Goal: Contribute content: Add original content to the website for others to see

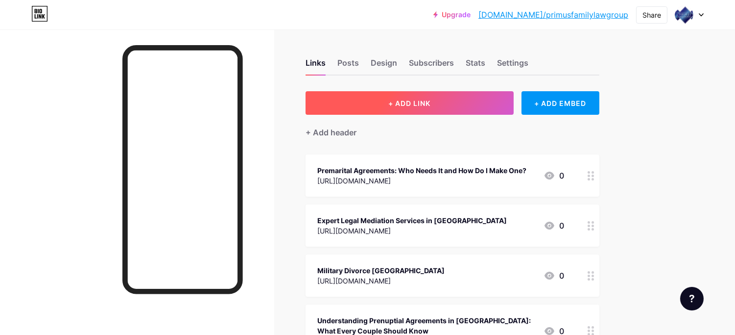
click at [369, 100] on button "+ ADD LINK" at bounding box center [410, 103] width 208 height 24
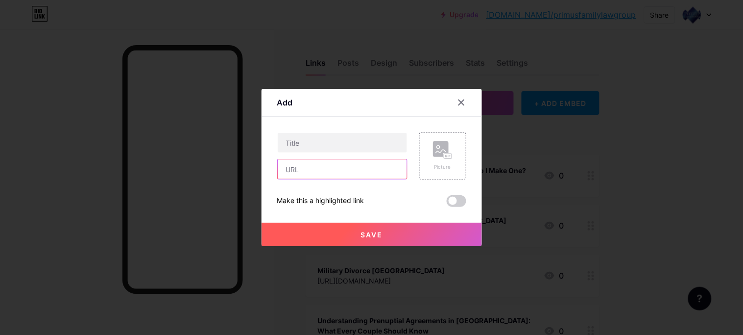
click at [323, 162] on input "text" at bounding box center [342, 169] width 129 height 20
paste input "[URL][DOMAIN_NAME]"
type input "[URL][DOMAIN_NAME]"
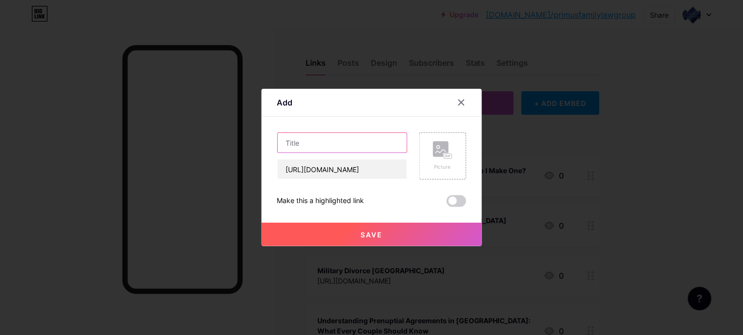
click at [293, 134] on input "text" at bounding box center [342, 143] width 129 height 20
paste input "Skilled Family Law Attorney [GEOGRAPHIC_DATA]: Solutions for Families"
type input "Skilled Family Law Attorney [GEOGRAPHIC_DATA]: Solutions for Families"
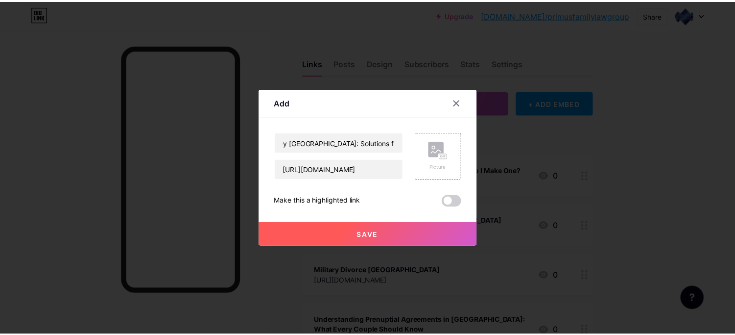
scroll to position [0, 0]
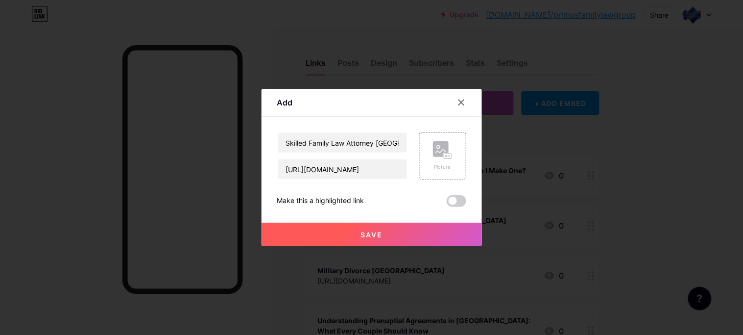
click at [350, 226] on button "Save" at bounding box center [372, 234] width 220 height 24
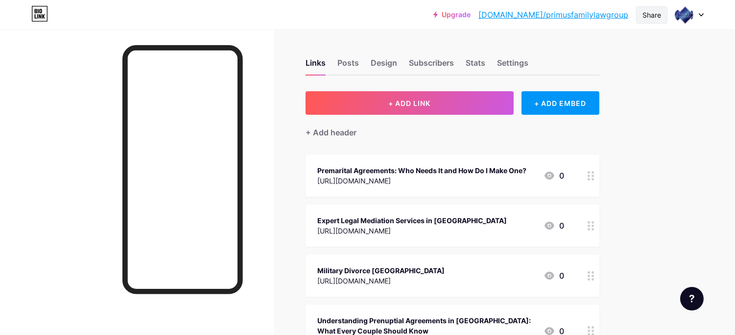
click at [663, 17] on div "Share" at bounding box center [652, 14] width 31 height 17
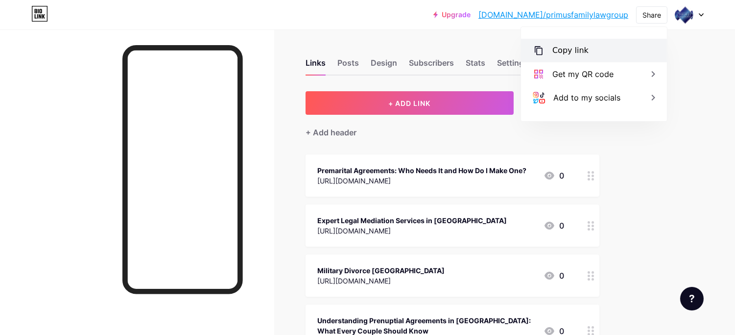
click at [539, 45] on icon at bounding box center [539, 51] width 12 height 12
click at [0, 120] on div at bounding box center [137, 196] width 274 height 335
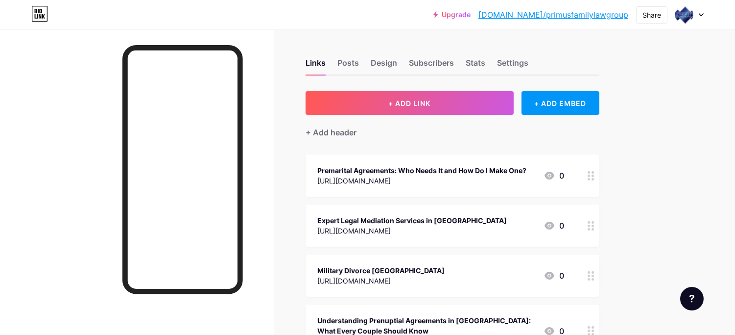
click at [16, 139] on div at bounding box center [137, 196] width 274 height 335
drag, startPoint x: 48, startPoint y: 313, endPoint x: 67, endPoint y: 292, distance: 28.4
click at [48, 313] on div at bounding box center [137, 196] width 274 height 335
click at [79, 191] on div at bounding box center [137, 196] width 274 height 335
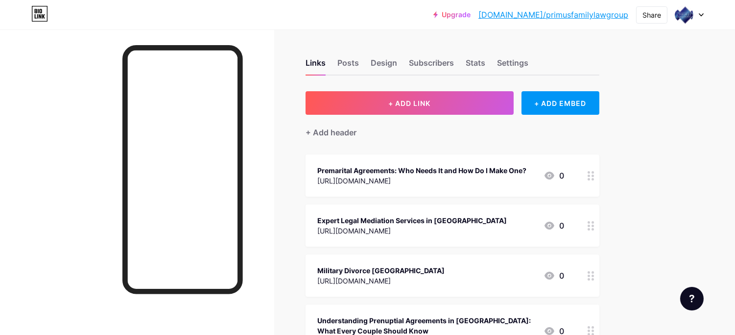
click at [260, 36] on div at bounding box center [137, 196] width 274 height 335
click at [309, 41] on div "Links Posts Design Subscribers Stats Settings" at bounding box center [453, 58] width 294 height 34
click at [271, 7] on div "Upgrade [DOMAIN_NAME]/primus... [DOMAIN_NAME]/primusfamilylawgroup Share Switch…" at bounding box center [367, 15] width 735 height 18
